Goal: Task Accomplishment & Management: Use online tool/utility

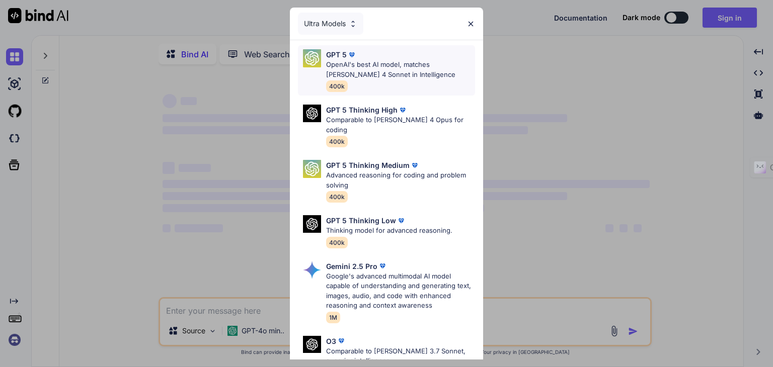
type textarea "x"
click at [333, 16] on div "Ultra Models" at bounding box center [330, 24] width 65 height 22
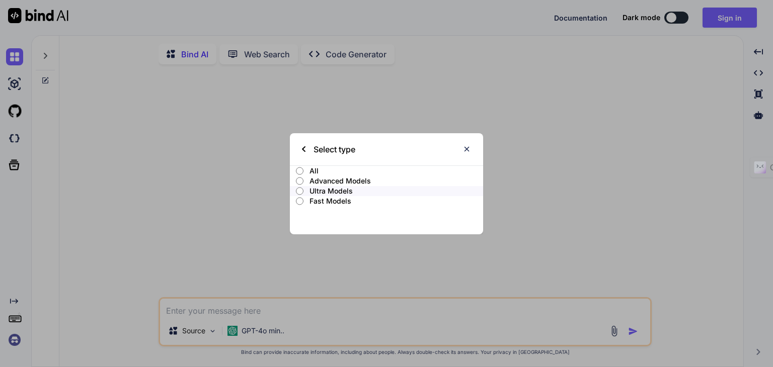
click at [315, 172] on p "All" at bounding box center [397, 171] width 174 height 10
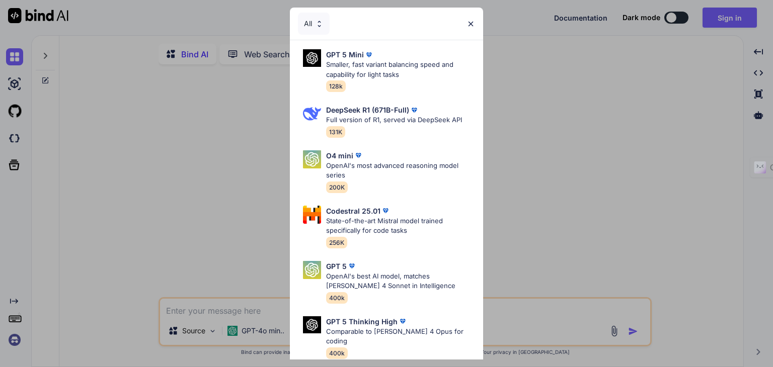
click at [310, 19] on div "All" at bounding box center [314, 24] width 32 height 22
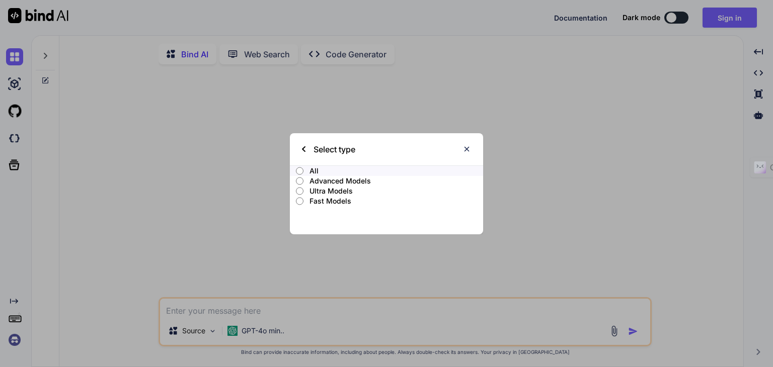
click at [338, 188] on p "Ultra Models" at bounding box center [397, 191] width 174 height 10
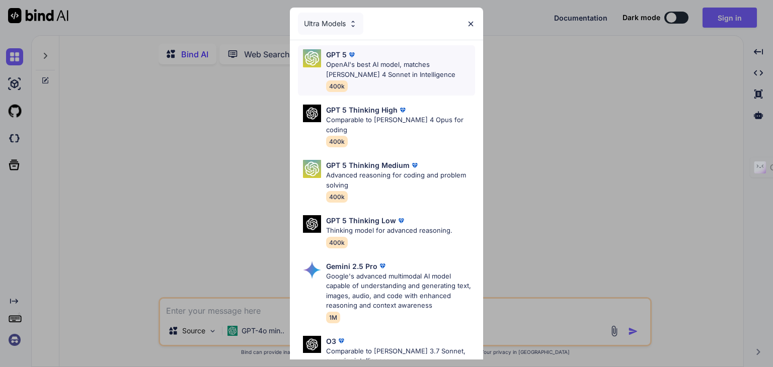
click at [370, 61] on p "OpenAI's best AI model, matches [PERSON_NAME] 4 Sonnet in Intelligence" at bounding box center [400, 70] width 149 height 20
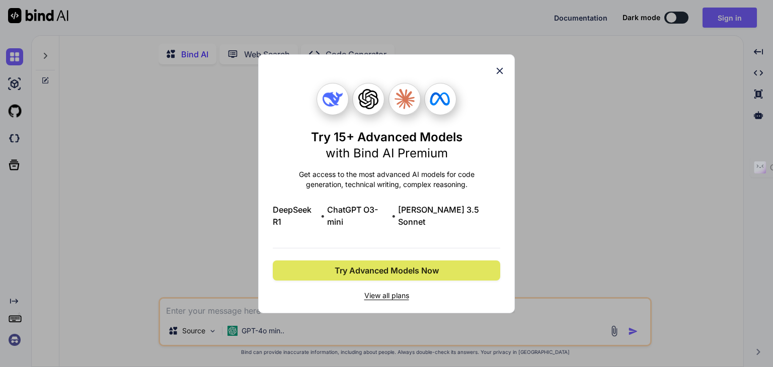
click at [444, 265] on button "Try Advanced Models Now" at bounding box center [387, 271] width 228 height 20
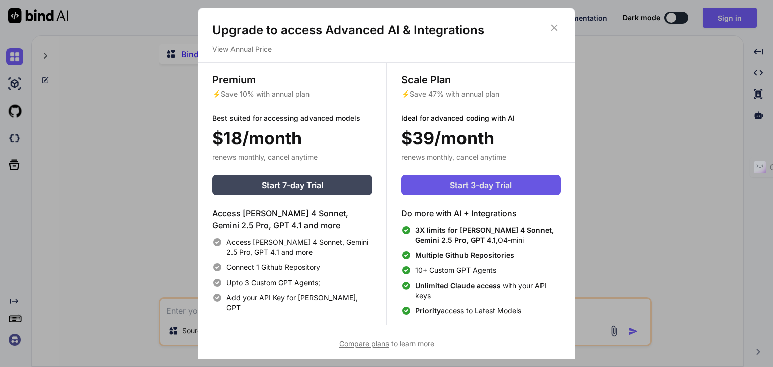
click at [463, 182] on span "Start 3-day Trial" at bounding box center [481, 185] width 62 height 12
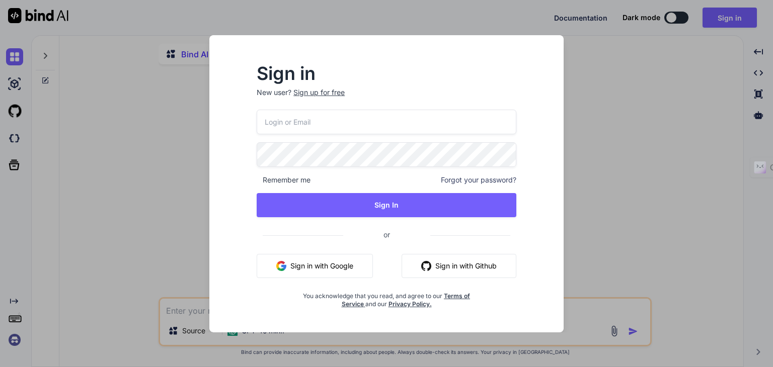
click at [336, 261] on button "Sign in with Google" at bounding box center [315, 266] width 116 height 24
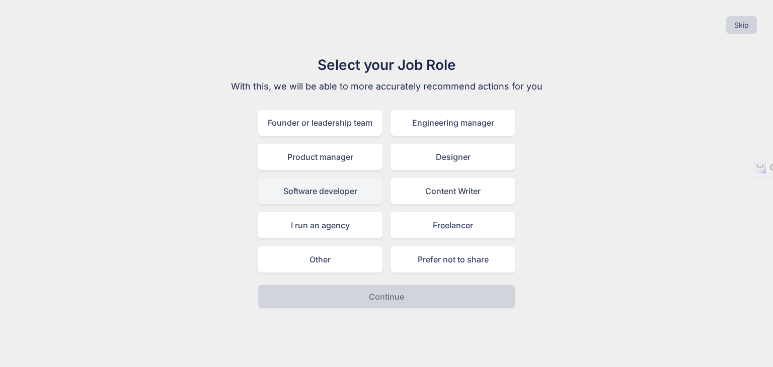
click at [341, 197] on div "Software developer" at bounding box center [320, 191] width 125 height 26
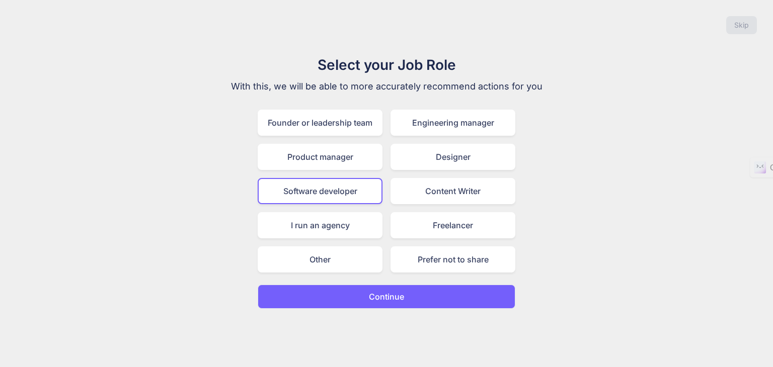
click at [388, 291] on p "Continue" at bounding box center [386, 297] width 35 height 12
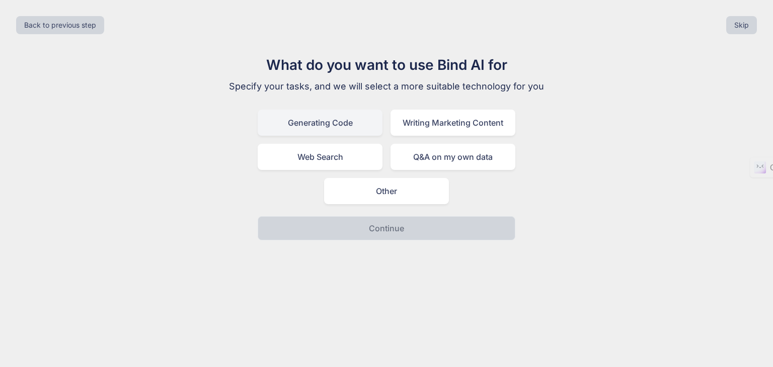
click at [334, 127] on div "Generating Code" at bounding box center [320, 123] width 125 height 26
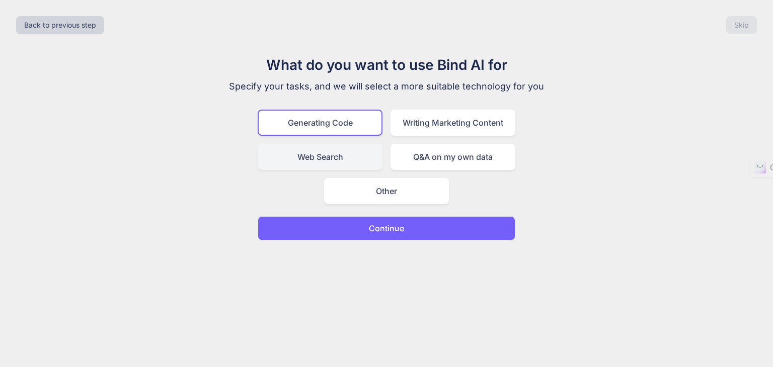
click at [350, 156] on div "Web Search" at bounding box center [320, 157] width 125 height 26
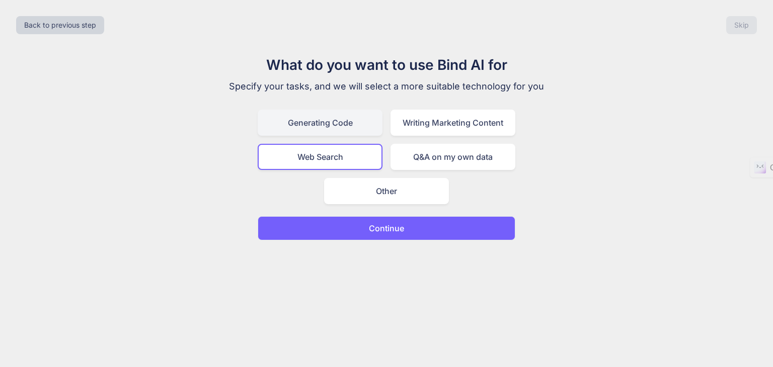
click at [347, 123] on div "Generating Code" at bounding box center [320, 123] width 125 height 26
click at [439, 228] on button "Continue" at bounding box center [387, 228] width 258 height 24
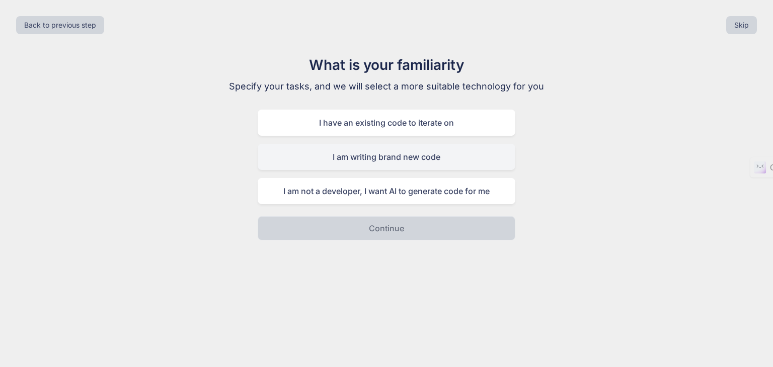
click at [477, 162] on div "I am writing brand new code" at bounding box center [387, 157] width 258 height 26
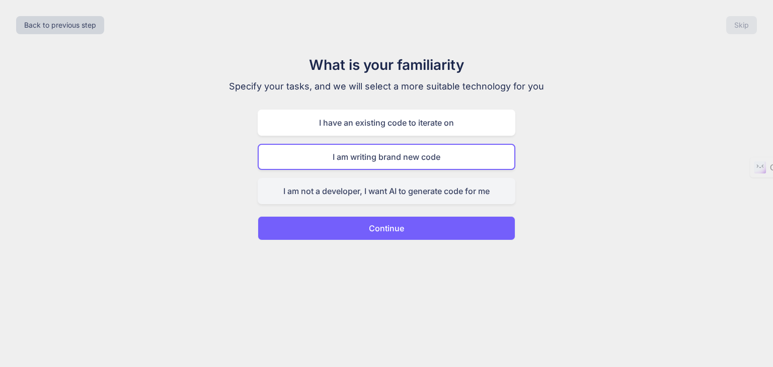
click at [473, 191] on div "I am not a developer, I want AI to generate code for me" at bounding box center [387, 191] width 258 height 26
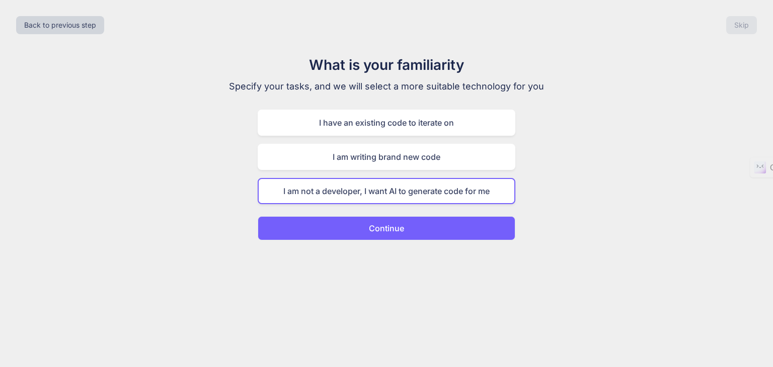
click at [474, 232] on button "Continue" at bounding box center [387, 228] width 258 height 24
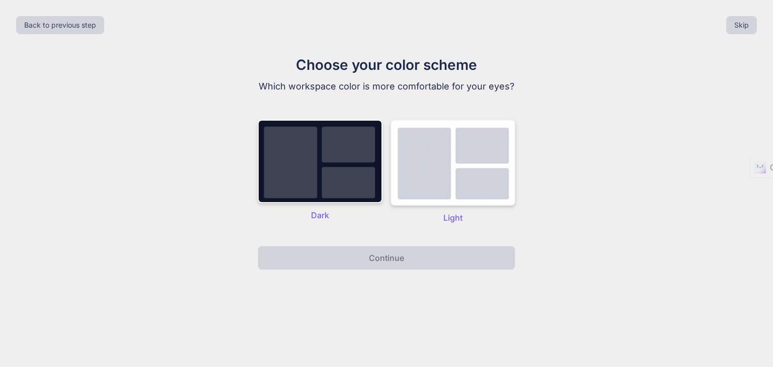
click at [464, 177] on img at bounding box center [453, 163] width 125 height 86
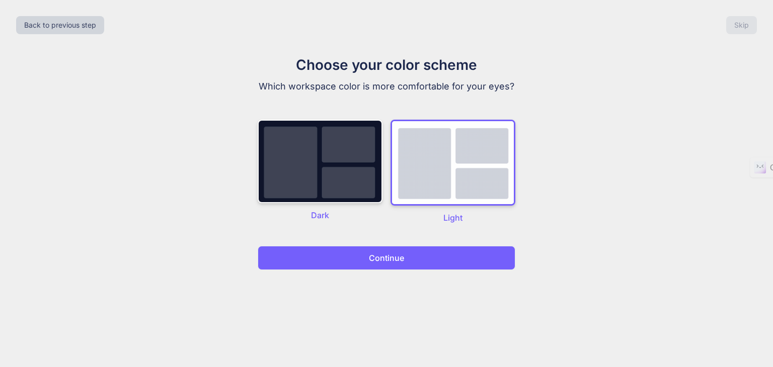
click at [435, 262] on button "Continue" at bounding box center [387, 258] width 258 height 24
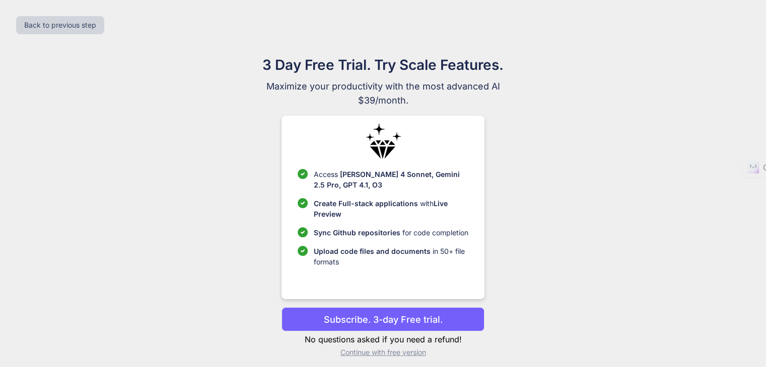
click at [405, 351] on p "Continue with free version" at bounding box center [382, 353] width 203 height 10
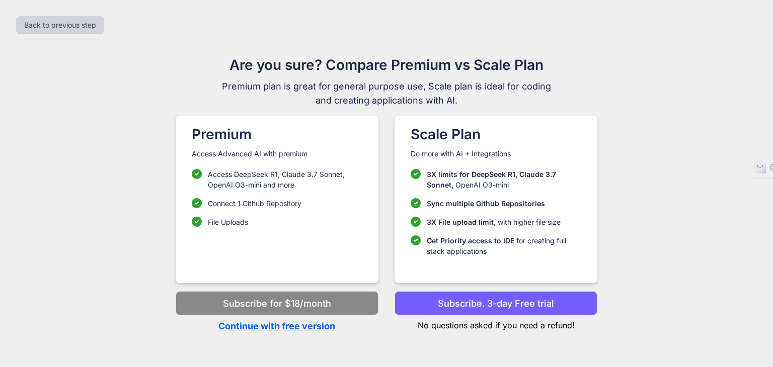
click at [312, 326] on p "Continue with free version" at bounding box center [277, 327] width 203 height 14
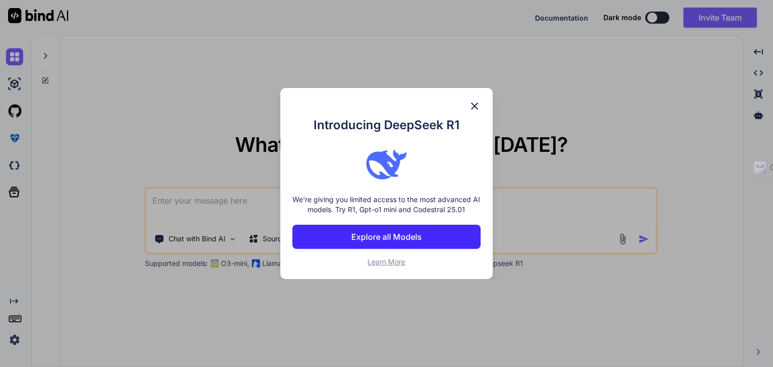
click at [395, 247] on button "Explore all Models" at bounding box center [386, 237] width 188 height 24
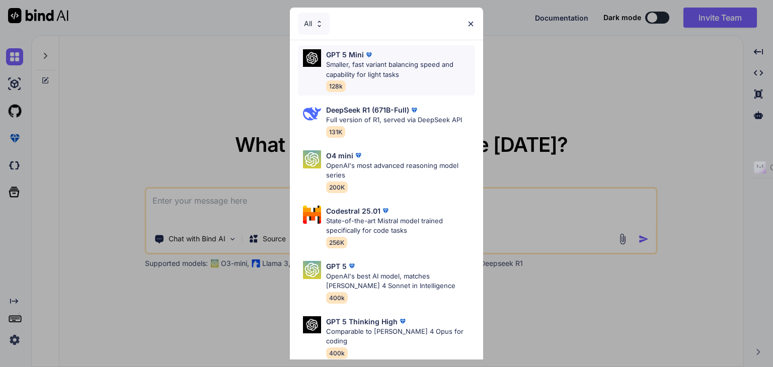
click at [383, 62] on p "Smaller, fast variant balancing speed and capability for light tasks" at bounding box center [400, 70] width 149 height 20
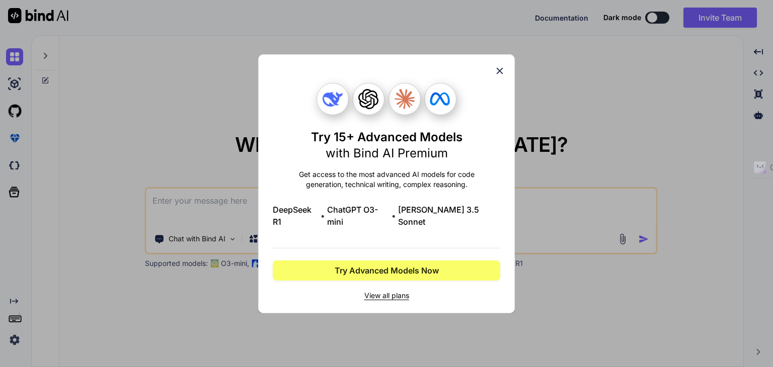
click at [500, 74] on icon at bounding box center [500, 70] width 7 height 7
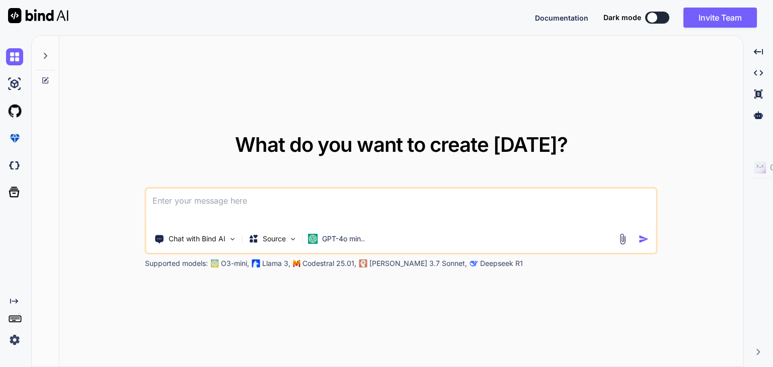
click at [312, 202] on textarea at bounding box center [401, 207] width 510 height 37
click at [490, 207] on textarea at bounding box center [401, 207] width 510 height 37
type textarea "C"
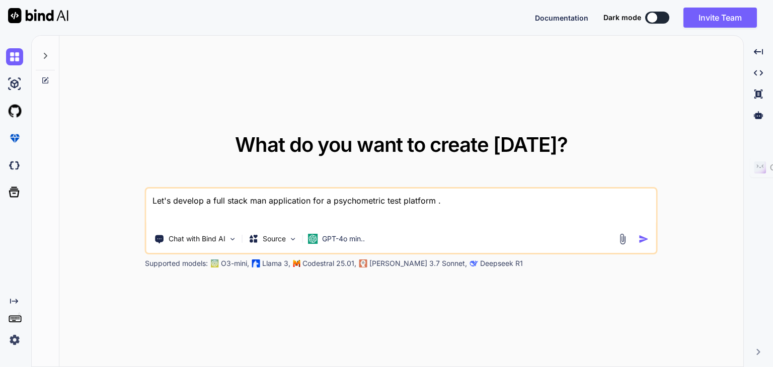
click at [261, 200] on textarea "Let's develop a full stack man application for a psychometric test platform ." at bounding box center [401, 207] width 510 height 37
click at [469, 199] on textarea "Let's develop a full stack MERN application for a psychometric test platform ." at bounding box center [401, 207] width 510 height 37
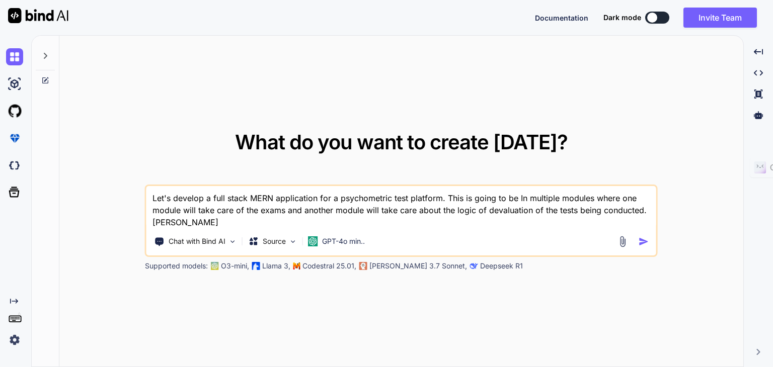
click at [488, 210] on textarea "Let's develop a full stack MERN application for a psychometric test platform. T…" at bounding box center [401, 207] width 510 height 42
click at [503, 224] on textarea "Let's develop a full stack MERN application for a psychometric test platform. T…" at bounding box center [401, 207] width 510 height 42
click at [649, 206] on textarea "Let's develop a full stack MERN application for a psychometric test platform. T…" at bounding box center [401, 207] width 510 height 42
click at [342, 221] on textarea "Let's develop a full stack MERN application for a psychometric test platform. T…" at bounding box center [401, 207] width 510 height 42
click at [236, 226] on textarea "Let's develop a full stack MERN application for a psychometric test platform. T…" at bounding box center [401, 207] width 510 height 42
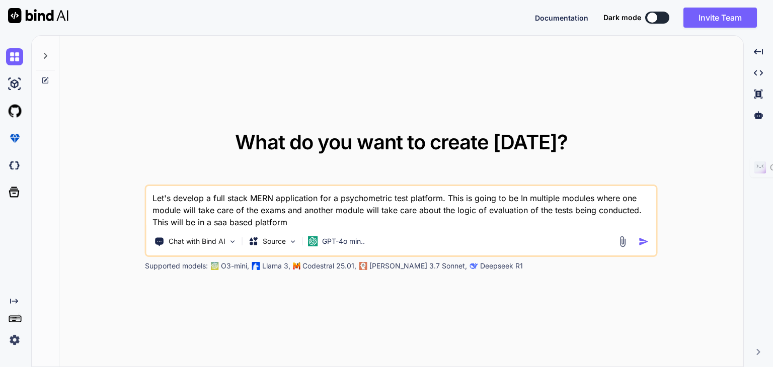
type textarea "Let's develop a full stack MERN application for a psychometric test platform. T…"
click at [328, 223] on textarea "Let's develop a full stack MERN application for a psychometric test platform. T…" at bounding box center [401, 207] width 510 height 42
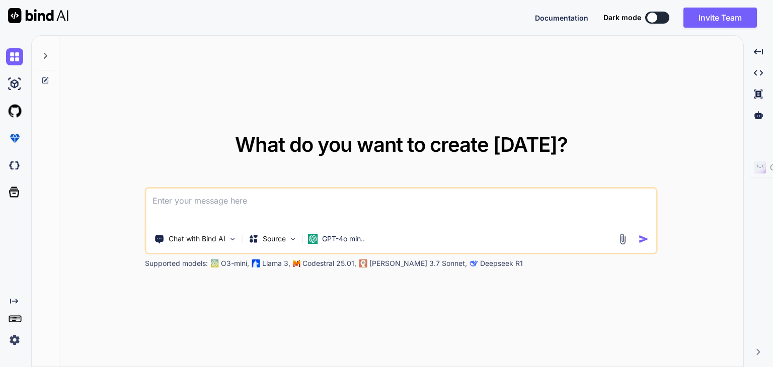
paste textarea "Loremip 👍 Dol si ame con adi **elitsedd eiusmod temporincididu** utla etdolo ma…"
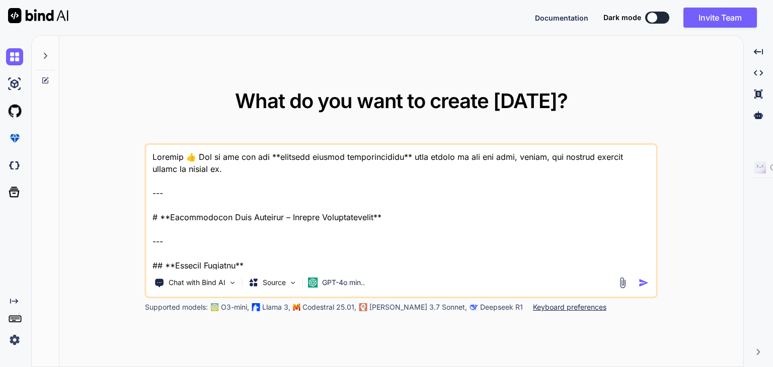
scroll to position [1704, 0]
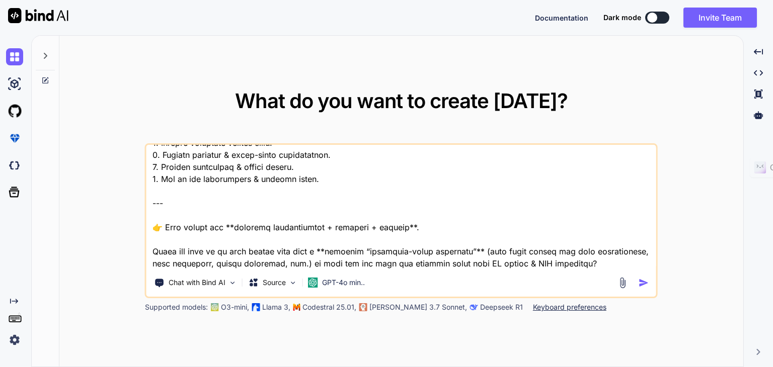
click at [323, 197] on textarea at bounding box center [401, 207] width 510 height 125
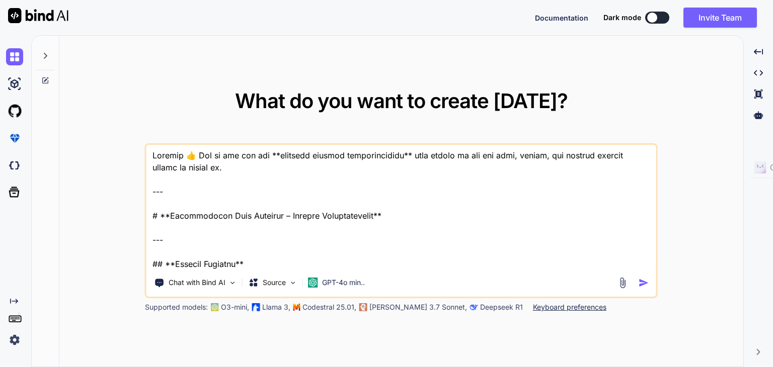
scroll to position [0, 0]
click at [261, 186] on textarea at bounding box center [401, 207] width 510 height 125
click at [447, 198] on textarea at bounding box center [401, 207] width 510 height 125
paste textarea "# Loremipsumdo Sita Consecte – Adipisc Elitseddoeiusm --- ## Tempori Utlabore E…"
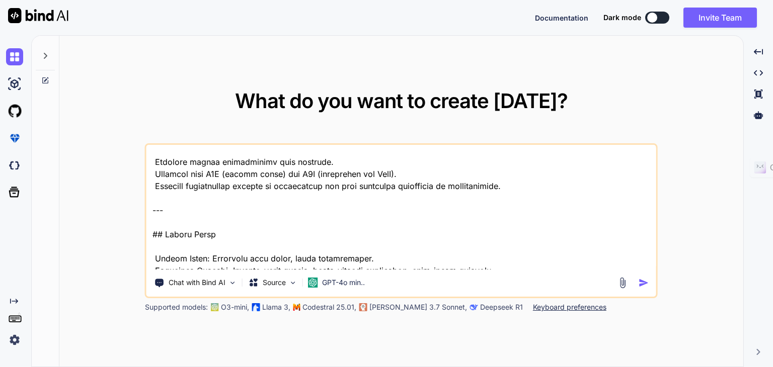
scroll to position [7, 0]
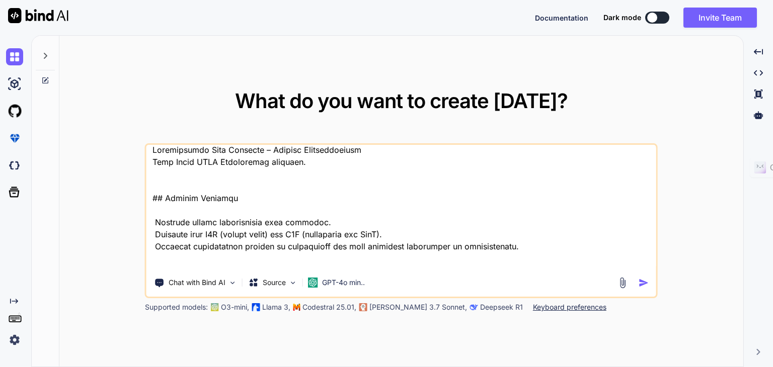
type textarea "Loremipsumdo Sita Consecte – Adipisc Elitseddoeiusm Temp Incid UTLA Etdoloremag…"
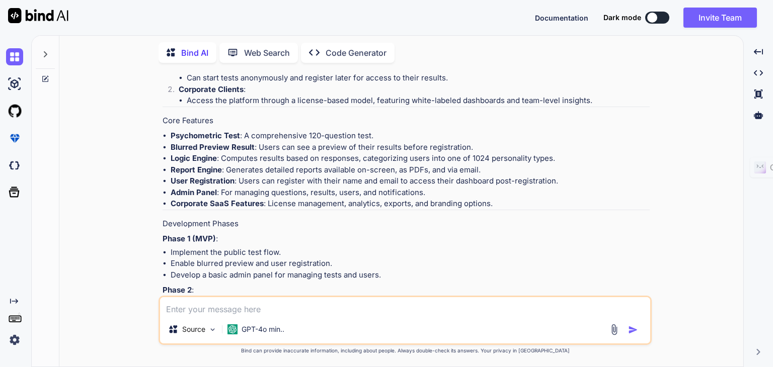
scroll to position [372, 0]
click at [360, 149] on li "Blurred Preview Result : Users can see a preview of their results before regist…" at bounding box center [410, 147] width 479 height 12
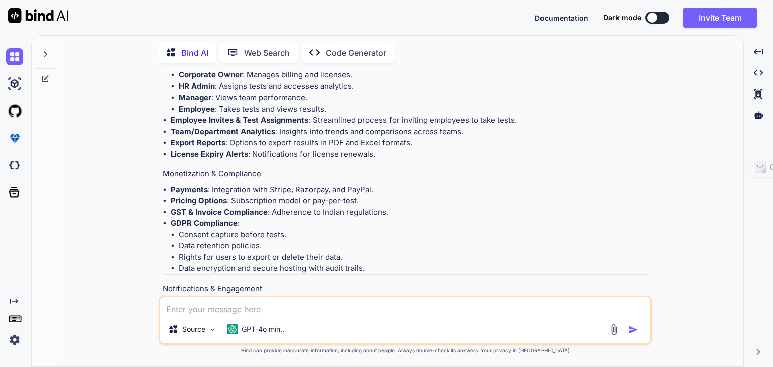
scroll to position [949, 0]
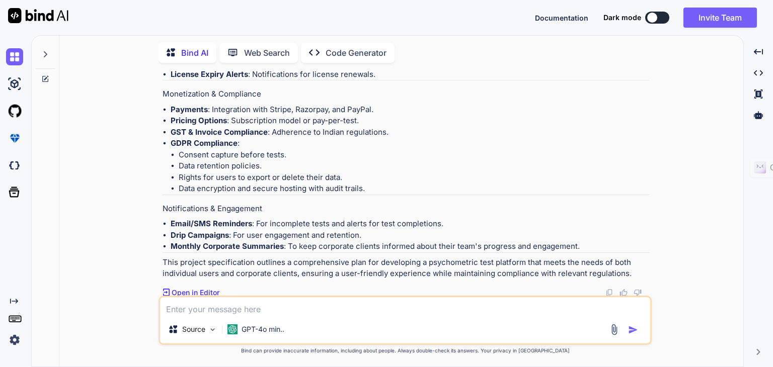
click at [183, 294] on p "Open in Editor" at bounding box center [196, 293] width 48 height 10
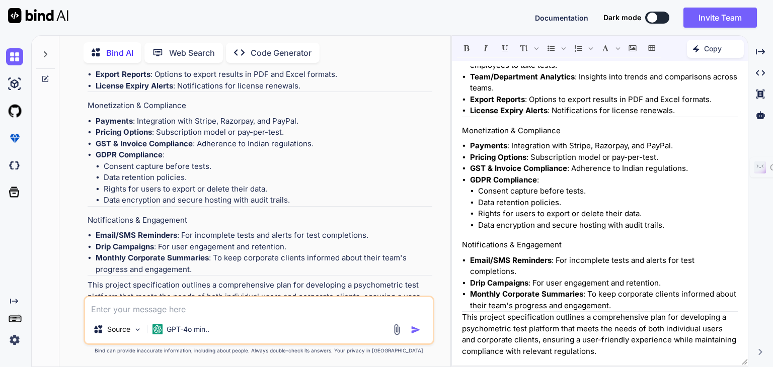
scroll to position [1119, 0]
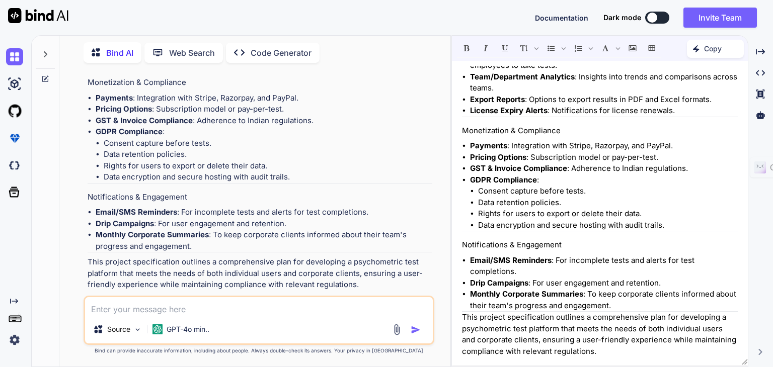
click at [133, 299] on p "Open in Editor" at bounding box center [120, 304] width 48 height 10
click at [763, 53] on icon at bounding box center [760, 52] width 9 height 6
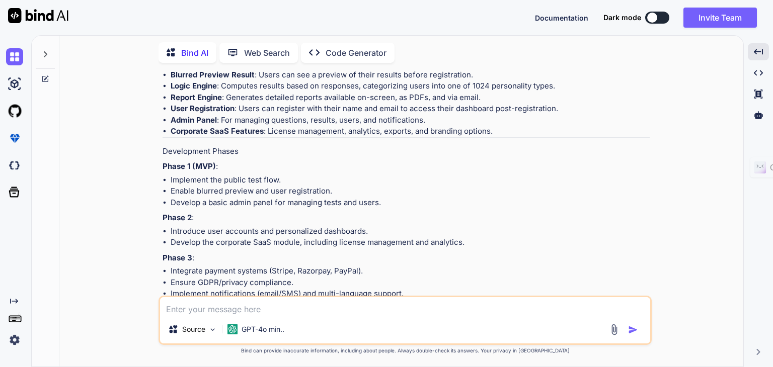
scroll to position [949, 0]
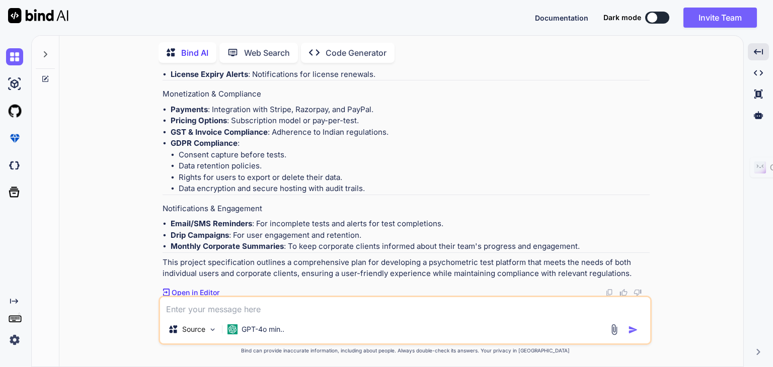
click at [355, 47] on p "Code Generator" at bounding box center [356, 53] width 61 height 12
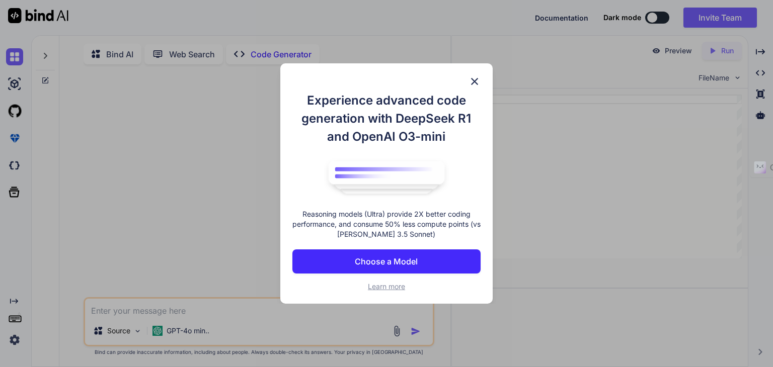
click at [389, 255] on button "Choose a Model" at bounding box center [386, 262] width 188 height 24
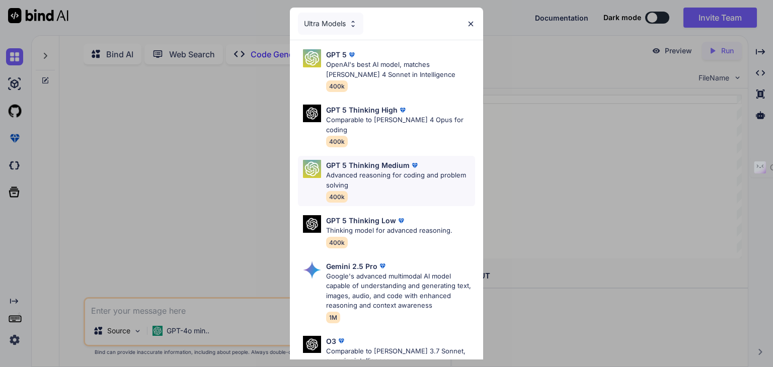
click at [397, 160] on p "GPT 5 Thinking Medium" at bounding box center [368, 165] width 84 height 11
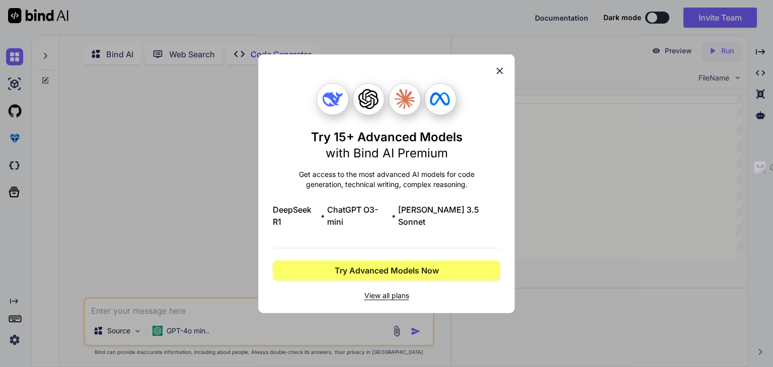
click at [500, 72] on icon at bounding box center [499, 70] width 11 height 11
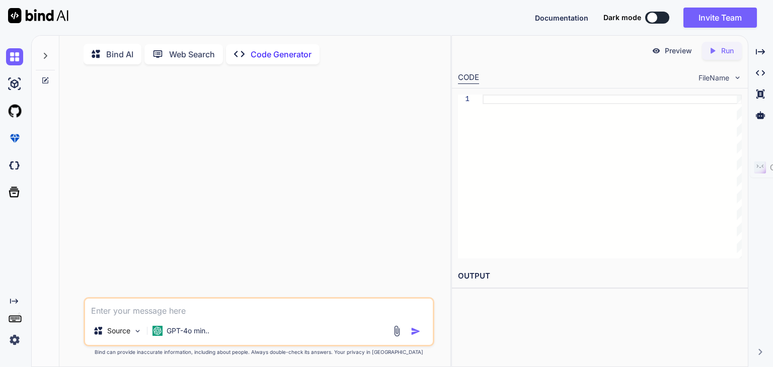
click at [169, 307] on textarea at bounding box center [259, 308] width 348 height 18
click at [115, 54] on p "Bind AI" at bounding box center [119, 54] width 27 height 12
click at [124, 52] on p "Bind AI" at bounding box center [119, 54] width 27 height 12
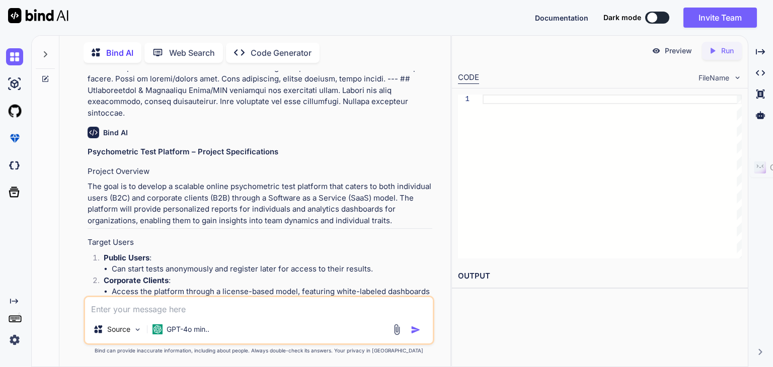
scroll to position [294, 0]
click at [93, 126] on img at bounding box center [94, 132] width 12 height 12
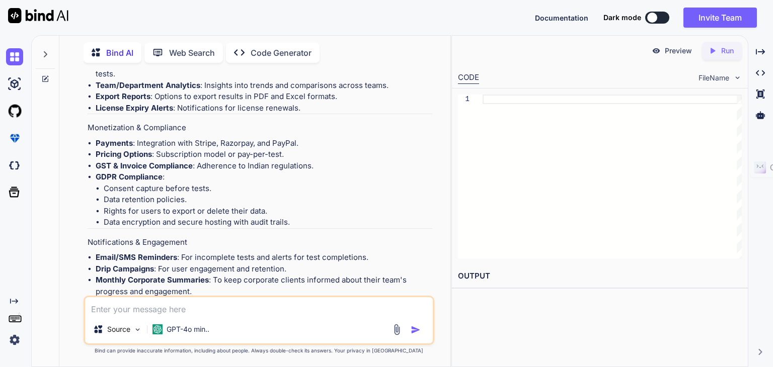
scroll to position [1119, 0]
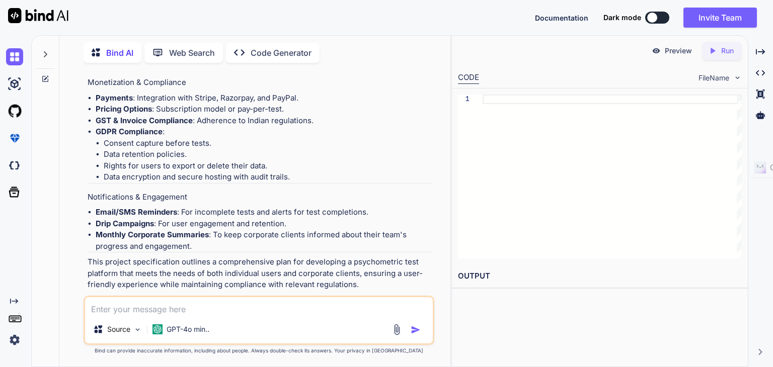
click at [199, 313] on textarea at bounding box center [259, 306] width 348 height 18
type textarea "generate code for the above project"
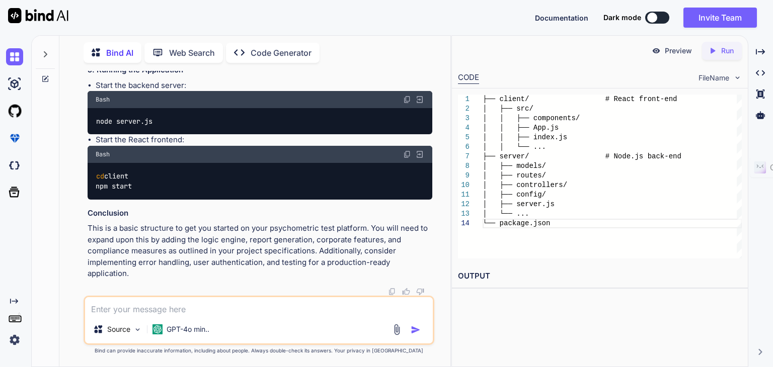
scroll to position [0, 0]
click at [532, 162] on div "├── client/ # React front-end │ ├── src/ │ │ ├── components/ │ │ ├── App.js │ │…" at bounding box center [612, 177] width 259 height 164
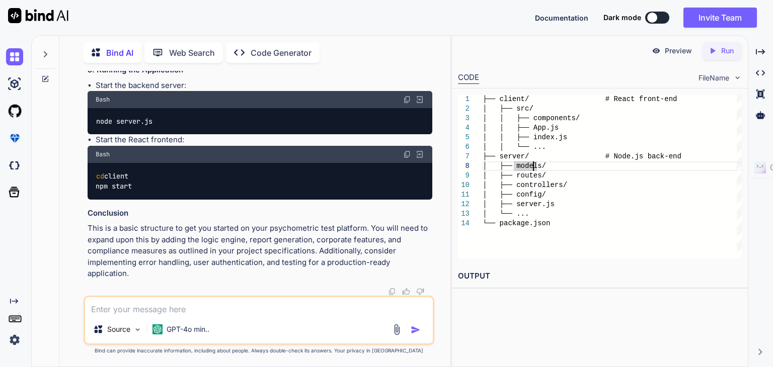
click at [532, 162] on div "├── client/ # React front-end │ ├── src/ │ │ ├── components/ │ │ ├── App.js │ │…" at bounding box center [612, 177] width 259 height 164
click at [537, 175] on div "├── client/ # React front-end │ ├── src/ │ │ ├── components/ │ │ ├── App.js │ │…" at bounding box center [612, 177] width 259 height 164
click at [567, 188] on div "├── client/ # React front-end │ ├── src/ │ │ ├── components/ │ │ ├── App.js │ │…" at bounding box center [612, 177] width 259 height 164
drag, startPoint x: 567, startPoint y: 188, endPoint x: 381, endPoint y: 230, distance: 191.0
click at [483, 230] on div "├── client/ # React front-end │ ├── src/ │ │ ├── components/ │ │ ├── App.js │ │…" at bounding box center [612, 177] width 259 height 164
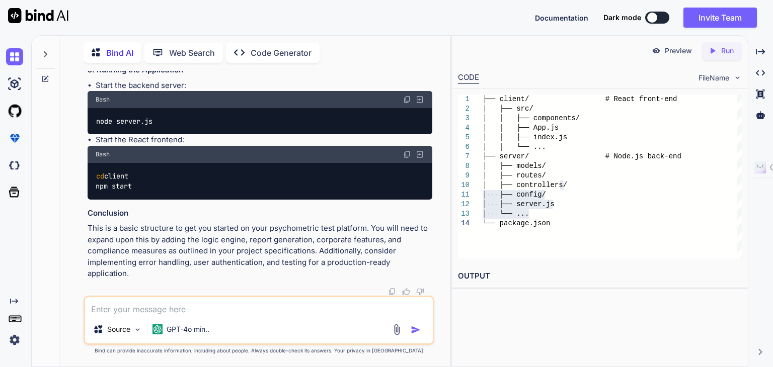
click at [279, 265] on p "This is a basic structure to get you started on your psychometric test platform…" at bounding box center [260, 251] width 345 height 57
click at [167, 333] on p "GPT-4o min.." at bounding box center [188, 330] width 43 height 10
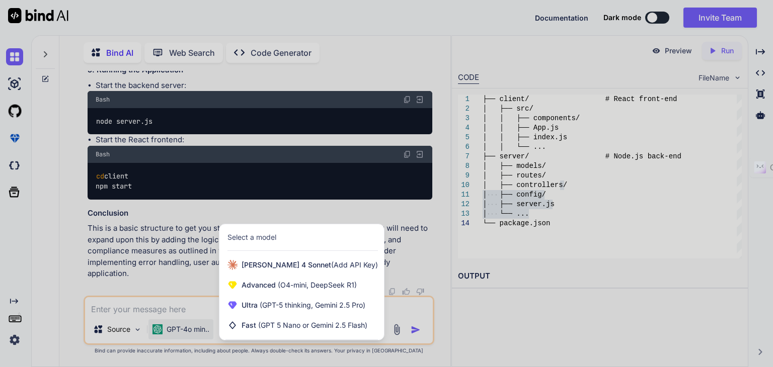
click at [193, 246] on div at bounding box center [386, 183] width 773 height 367
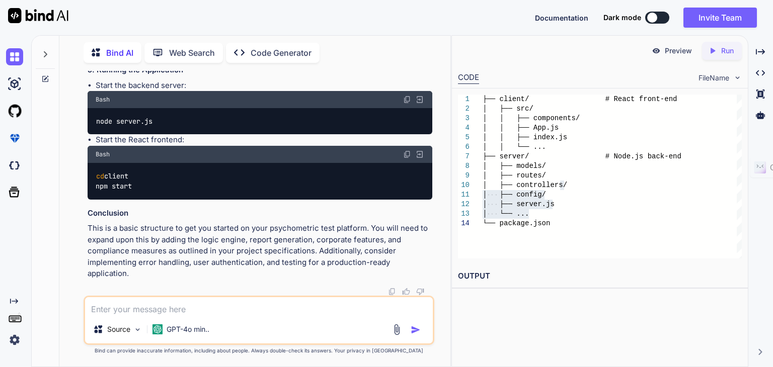
click at [236, 304] on textarea at bounding box center [259, 306] width 348 height 18
type textarea "ask me que"
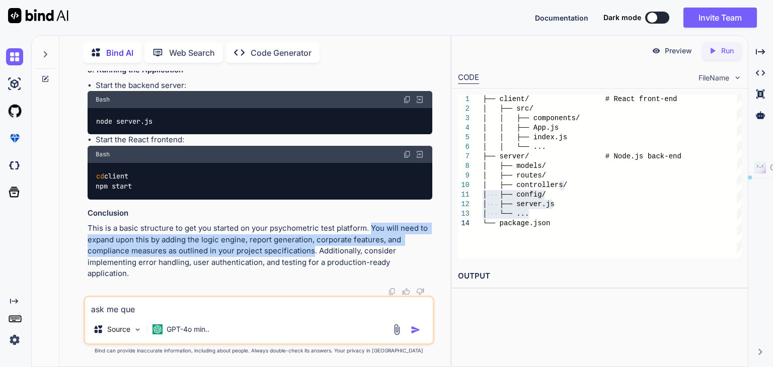
drag, startPoint x: 369, startPoint y: 238, endPoint x: 312, endPoint y: 265, distance: 62.8
click at [312, 265] on p "This is a basic structure to get you started on your psychometric test platform…" at bounding box center [260, 251] width 345 height 57
copy p "You will need to expand upon this by adding the logic engine, report generation…"
click at [385, 253] on p "This is a basic structure to get you started on your psychometric test platform…" at bounding box center [260, 251] width 345 height 57
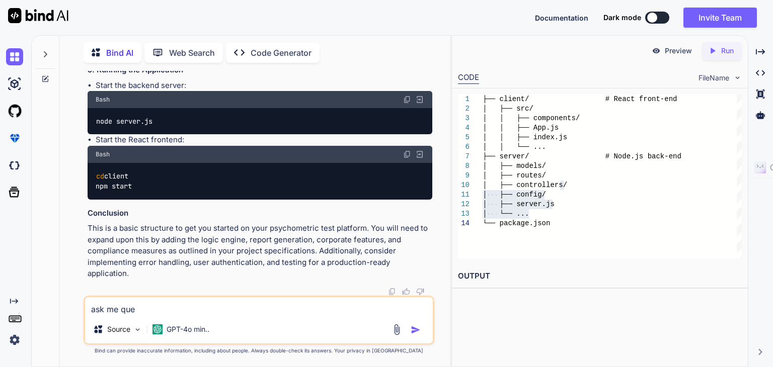
click at [717, 52] on icon "Created with Pixso." at bounding box center [714, 50] width 13 height 9
